Goal: Find specific page/section: Find specific page/section

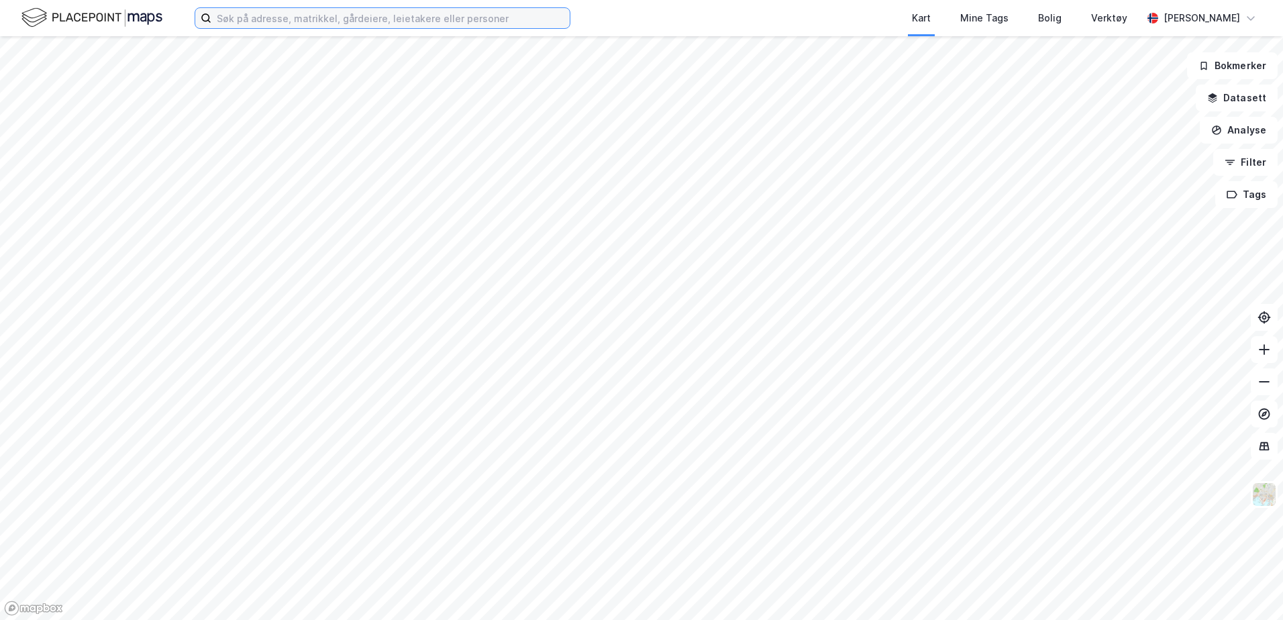
click at [370, 14] on input at bounding box center [390, 18] width 358 height 20
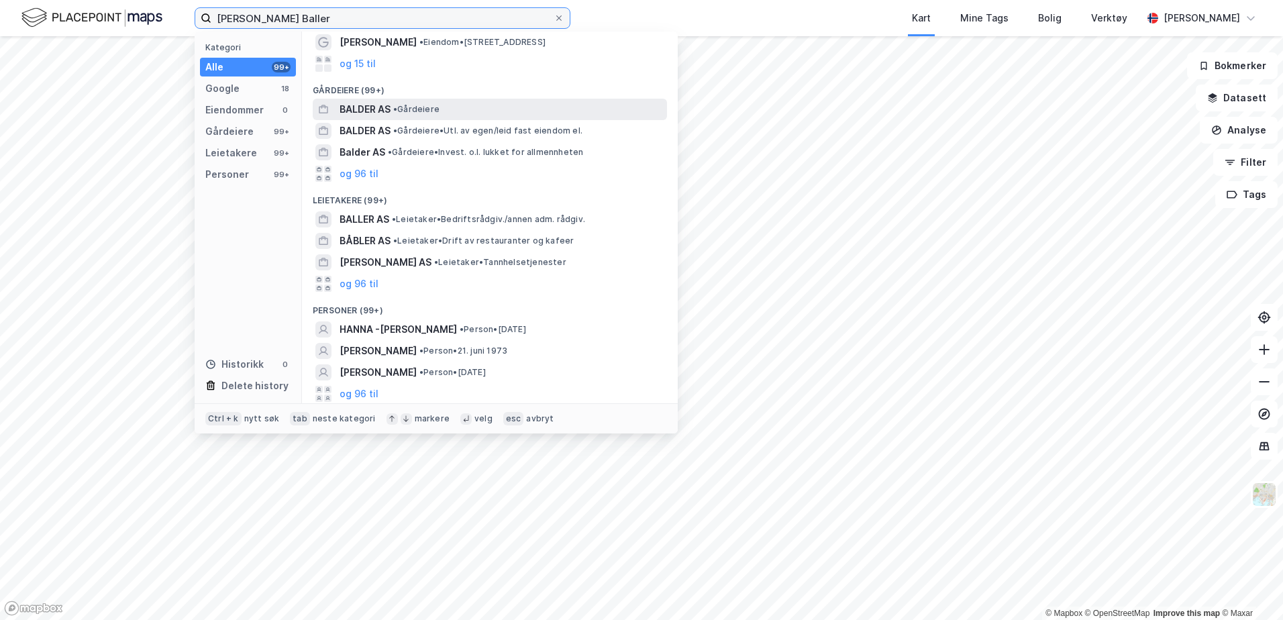
scroll to position [90, 0]
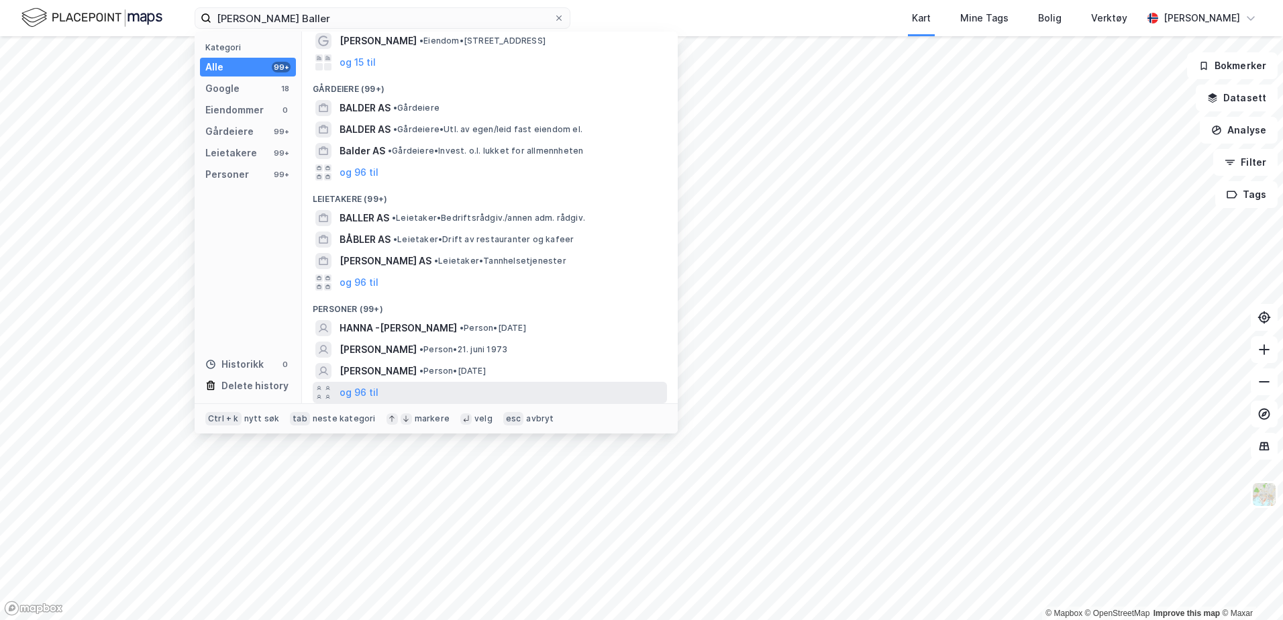
click at [380, 395] on div "og 96 til" at bounding box center [490, 392] width 354 height 21
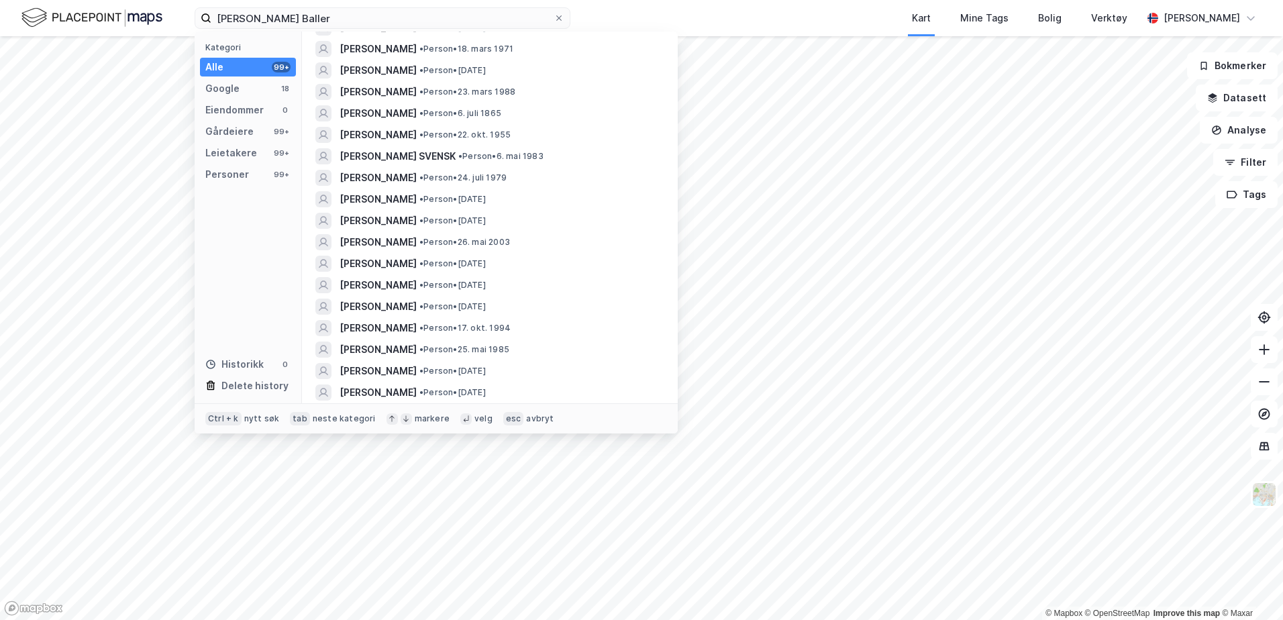
scroll to position [1298, 0]
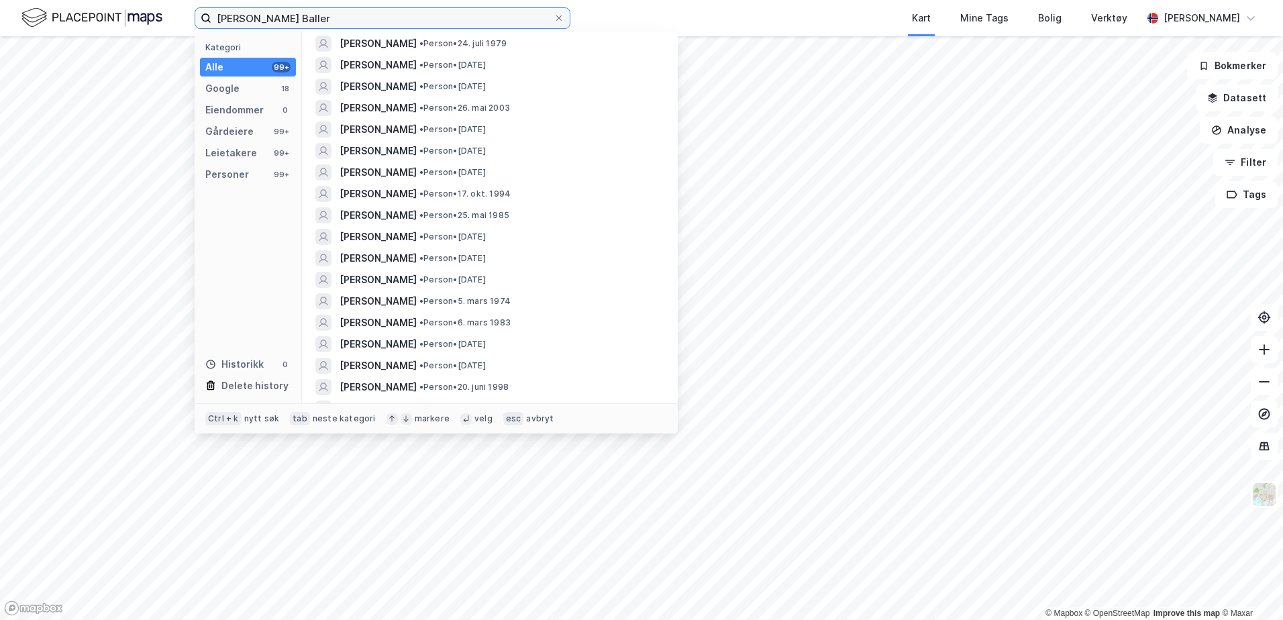
drag, startPoint x: 289, startPoint y: 19, endPoint x: 256, endPoint y: 10, distance: 34.0
click at [256, 10] on input "[PERSON_NAME] Baller" at bounding box center [382, 18] width 342 height 20
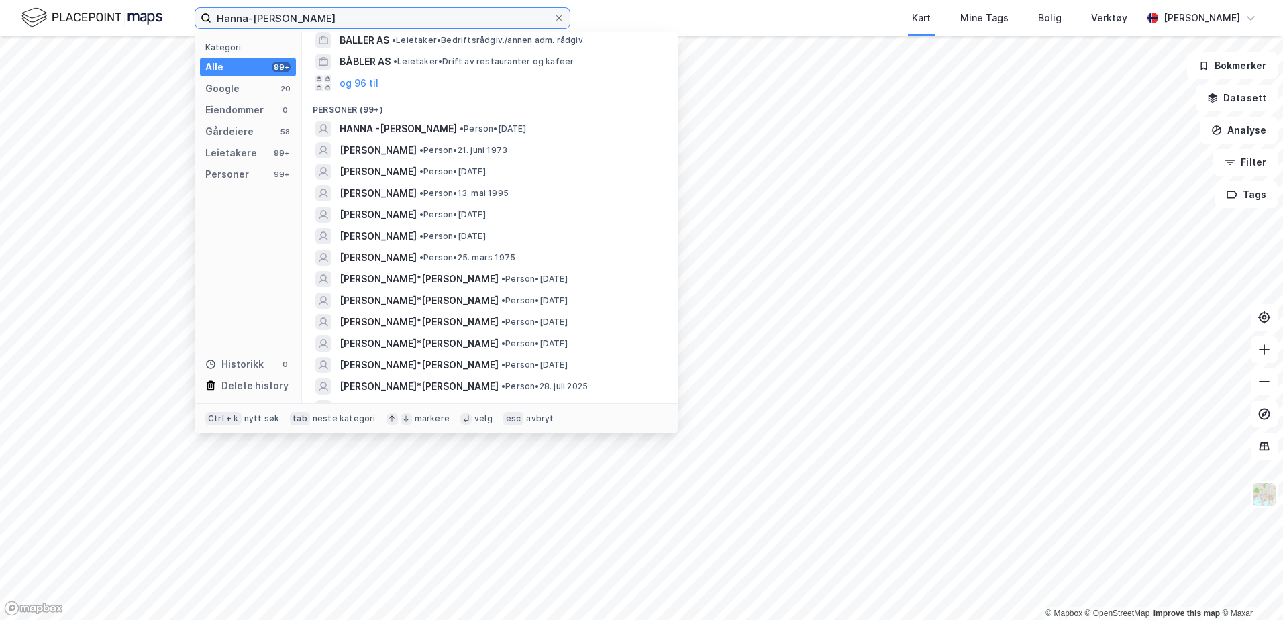
scroll to position [268, 0]
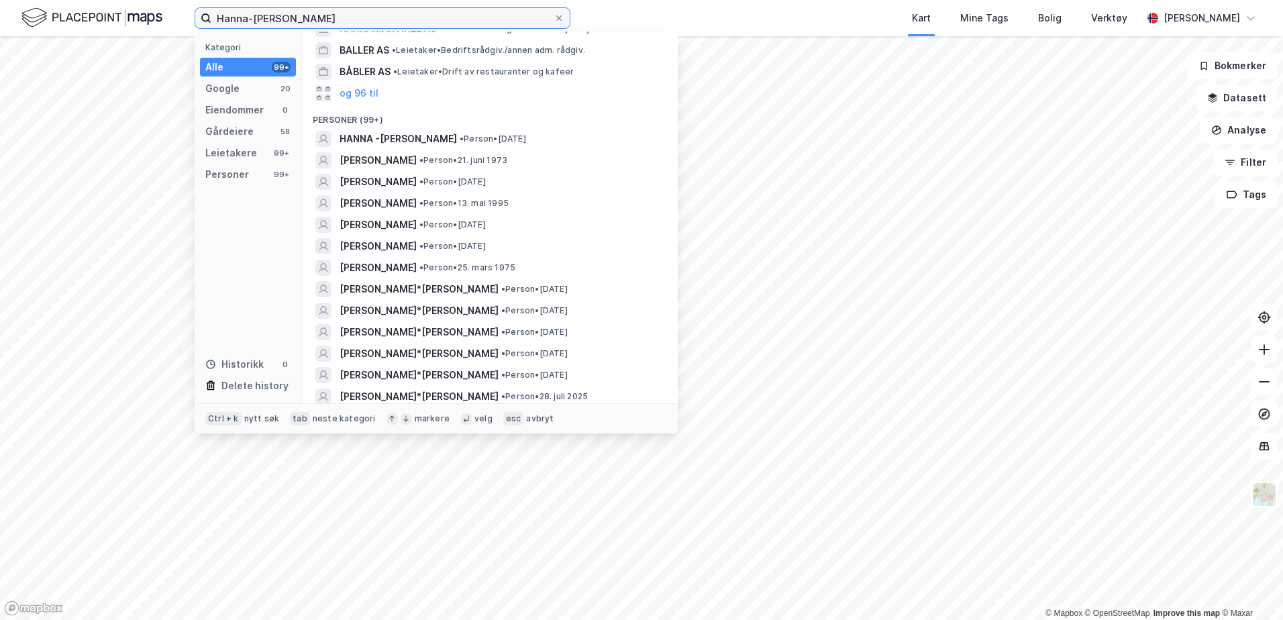
drag, startPoint x: 346, startPoint y: 7, endPoint x: 141, endPoint y: 2, distance: 204.8
click at [141, 2] on div "[PERSON_NAME] Baller Kategori Alle 99+ Google 20 Eiendommer 0 Gårdeiere 58 Leie…" at bounding box center [641, 18] width 1283 height 36
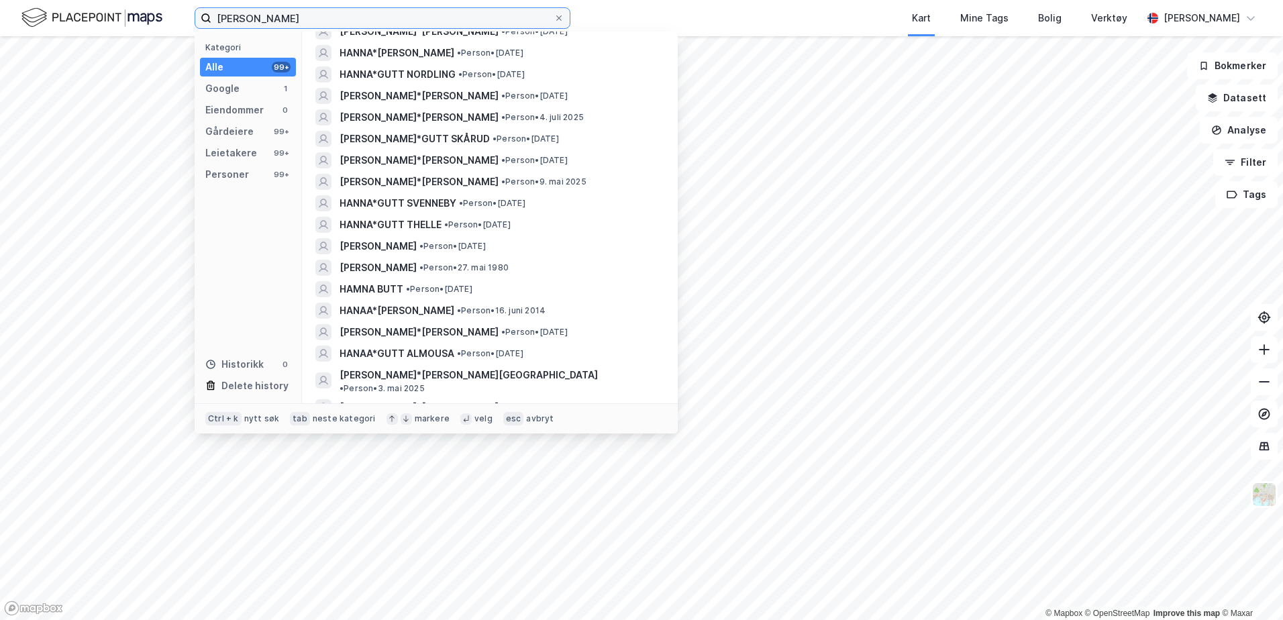
scroll to position [604, 0]
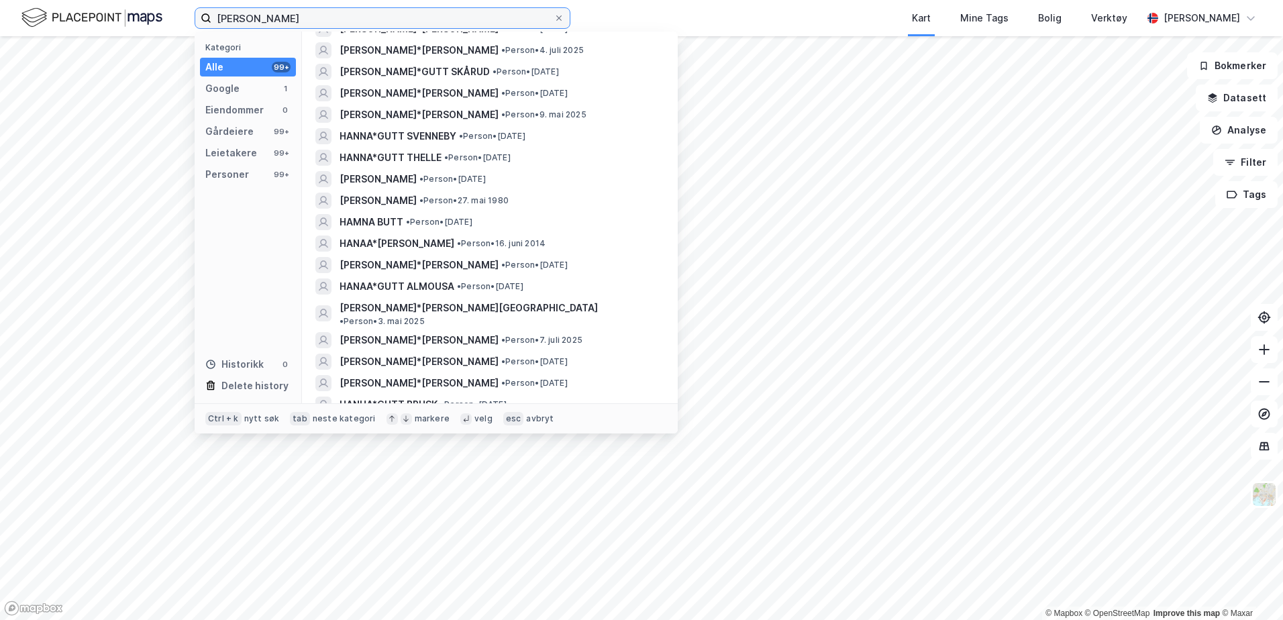
drag, startPoint x: 369, startPoint y: 17, endPoint x: 36, endPoint y: 9, distance: 333.0
click at [36, 9] on div "[PERSON_NAME] Kategori Alle 99+ Google 1 Eiendommer 0 Gårdeiere 99+ Leietakere …" at bounding box center [641, 18] width 1283 height 36
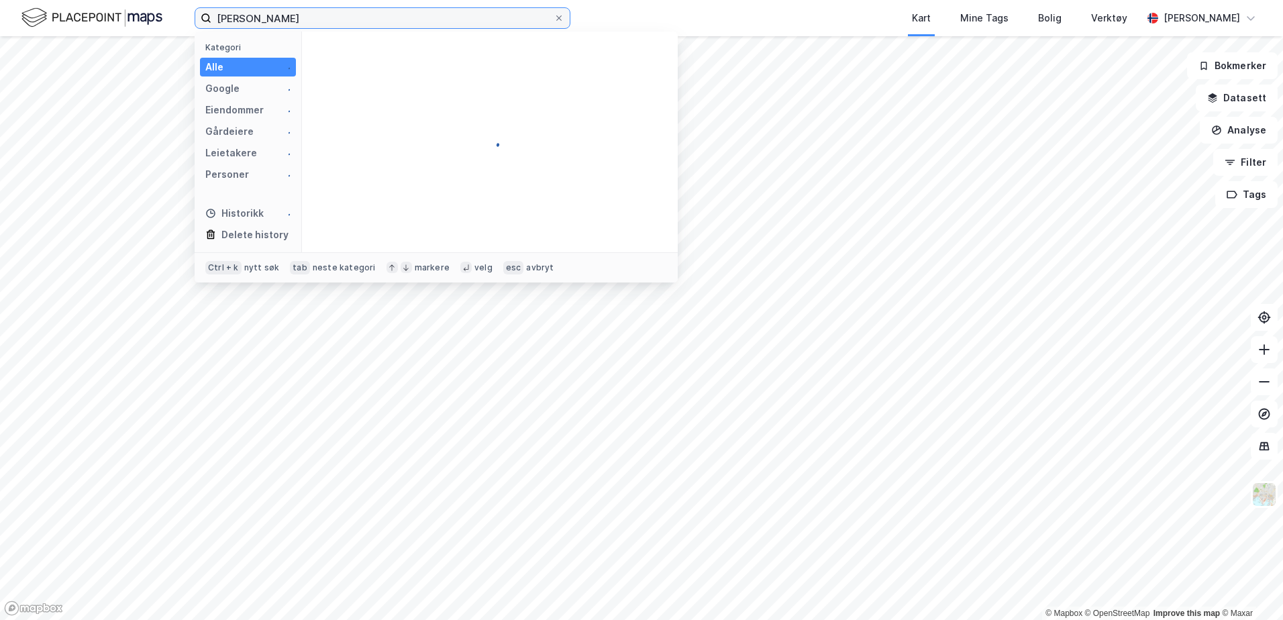
type input "[PERSON_NAME]"
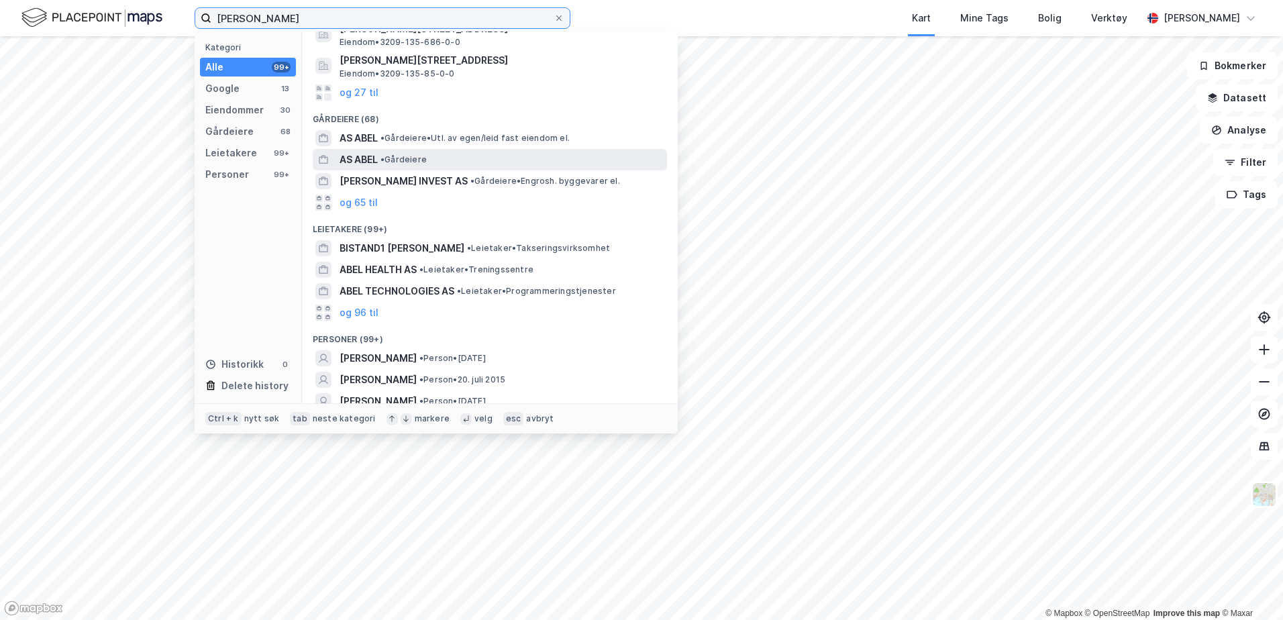
scroll to position [268, 0]
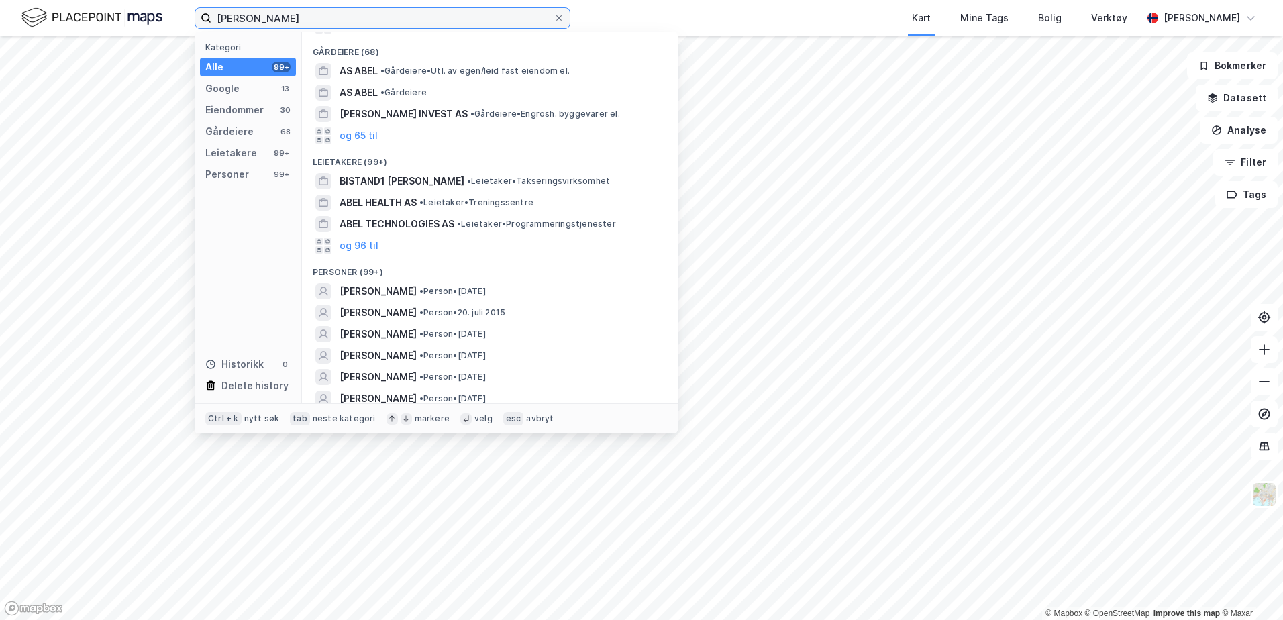
drag, startPoint x: 372, startPoint y: 17, endPoint x: 1, endPoint y: -9, distance: 372.7
click at [1, 0] on html "[PERSON_NAME] Kategori Alle 99+ Google 13 Eiendommer 30 Gårdeiere 68 Leietakere…" at bounding box center [641, 310] width 1283 height 620
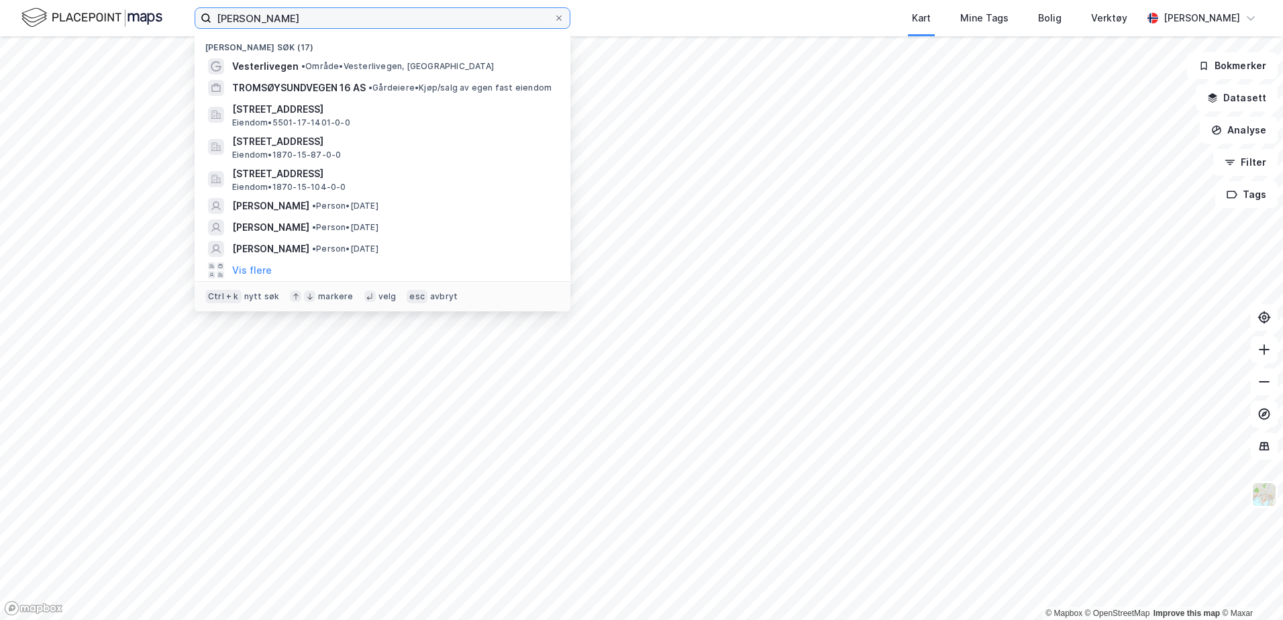
type input "[PERSON_NAME]"
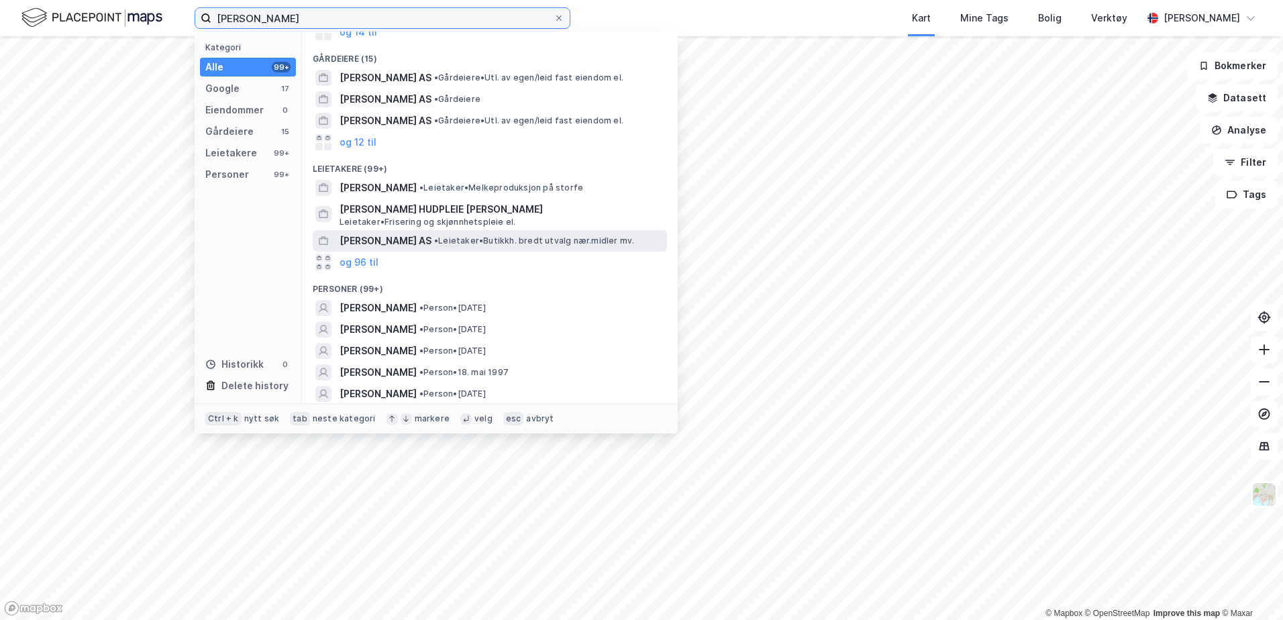
scroll to position [0, 0]
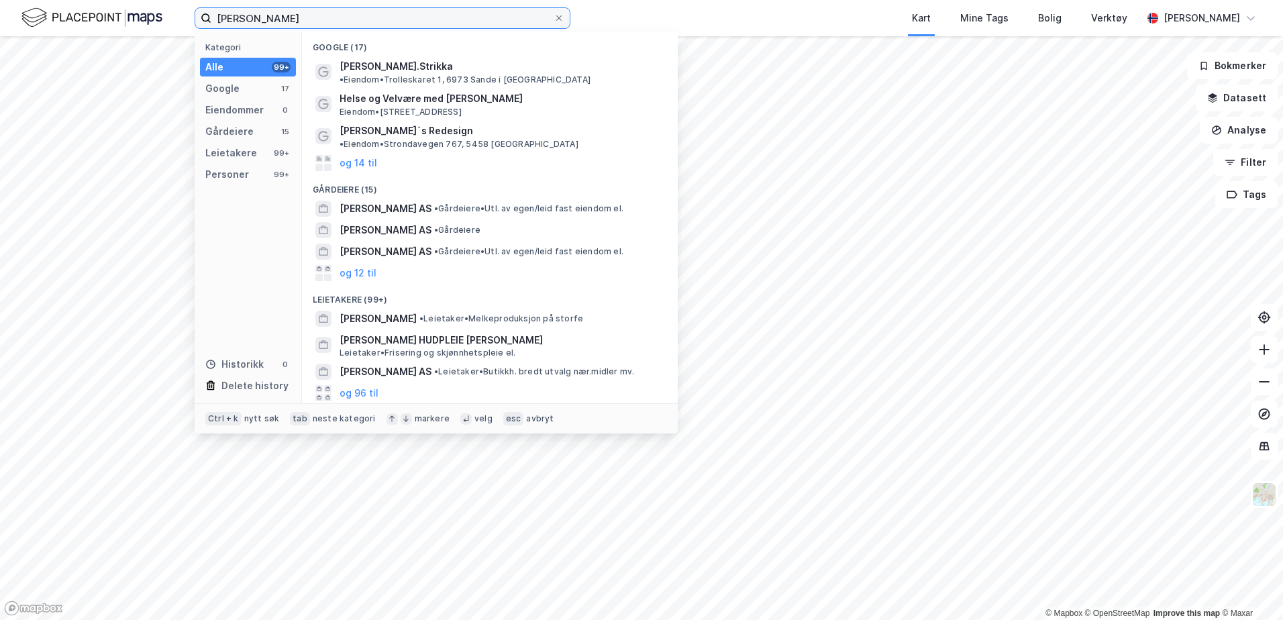
drag, startPoint x: 328, startPoint y: 23, endPoint x: 0, endPoint y: 5, distance: 328.1
click at [0, 5] on div "[PERSON_NAME] Kategori Alle 99+ Google 17 Eiendommer 0 Gårdeiere 15 Leietakere …" at bounding box center [641, 18] width 1283 height 36
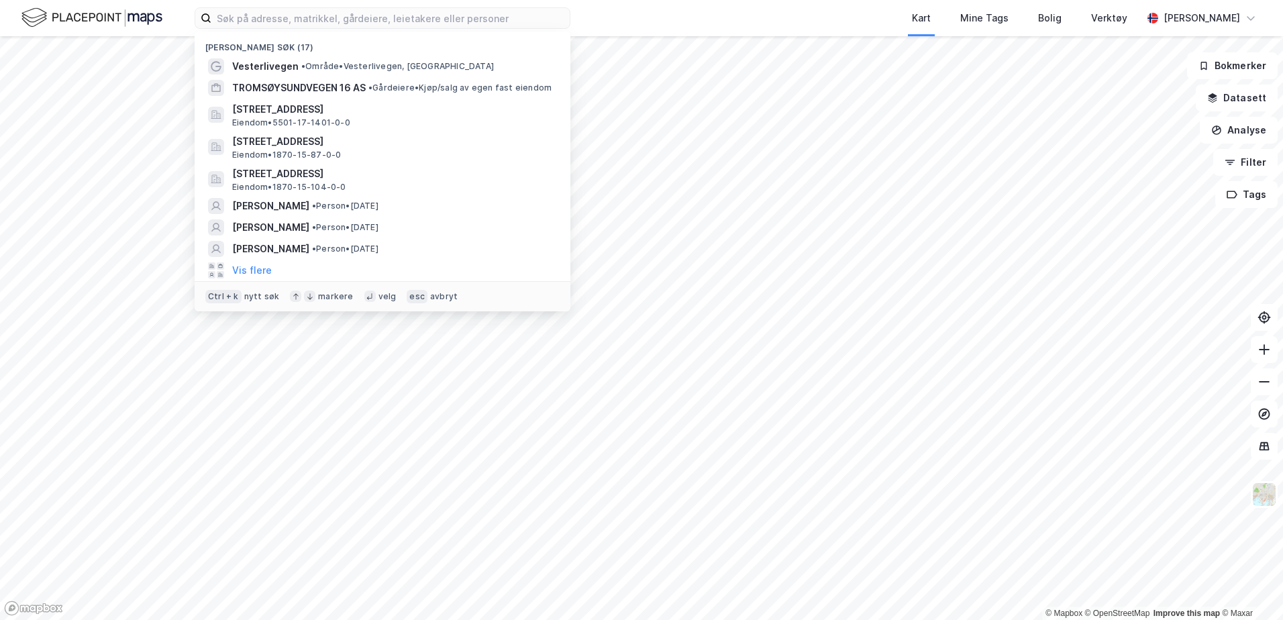
click at [657, 29] on div "Kart Mine Tags Bolig Verktøy" at bounding box center [888, 18] width 507 height 36
click at [291, 17] on input at bounding box center [390, 18] width 358 height 20
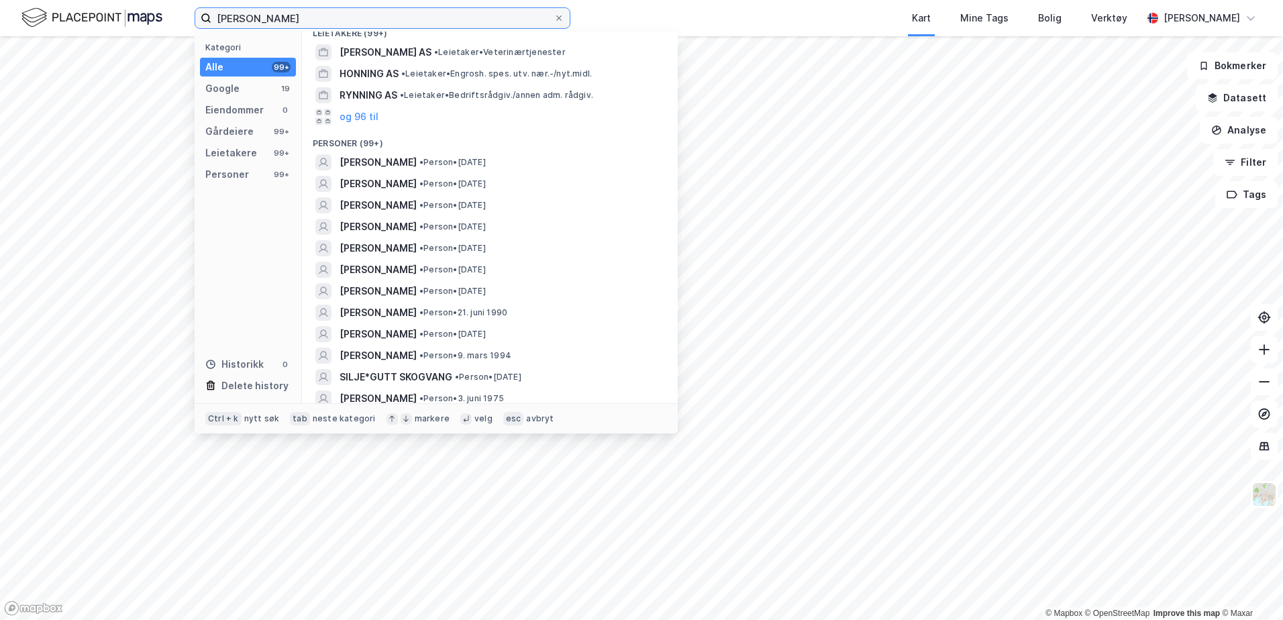
scroll to position [268, 0]
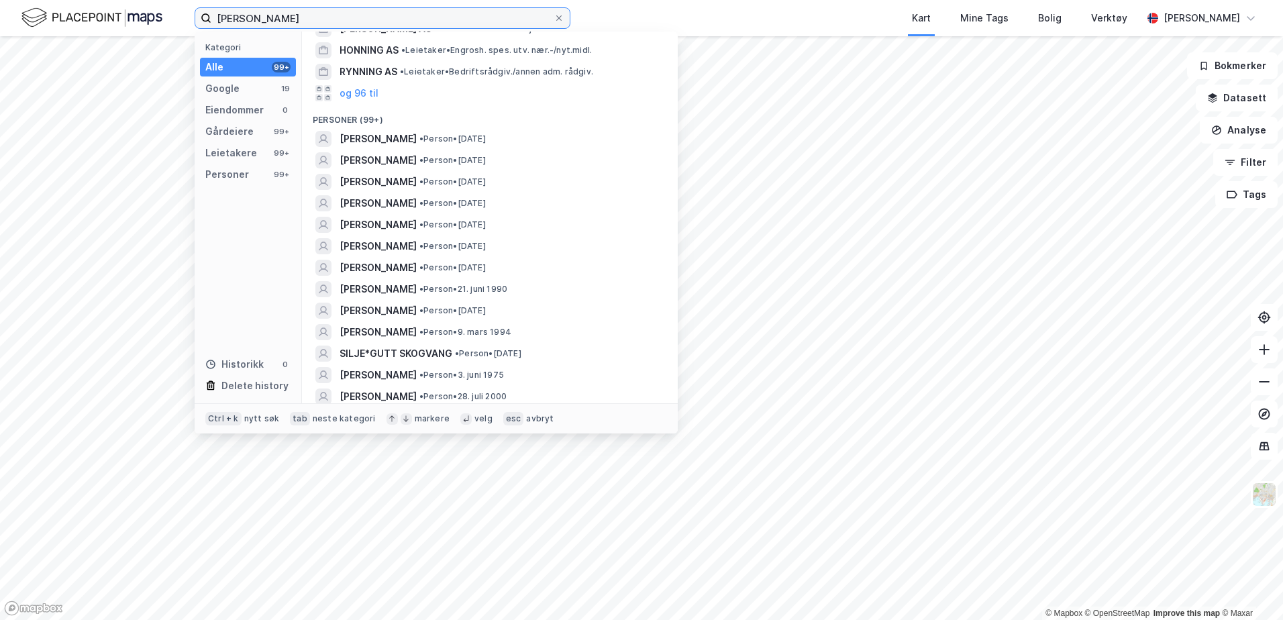
type input "[PERSON_NAME]"
drag, startPoint x: 368, startPoint y: 14, endPoint x: 72, endPoint y: -41, distance: 301.0
click at [72, 0] on html "[PERSON_NAME] Kategori Alle 99+ Google 19 Eiendommer 0 Gårdeiere 99+ Leietakere…" at bounding box center [641, 310] width 1283 height 620
